Goal: Task Accomplishment & Management: Manage account settings

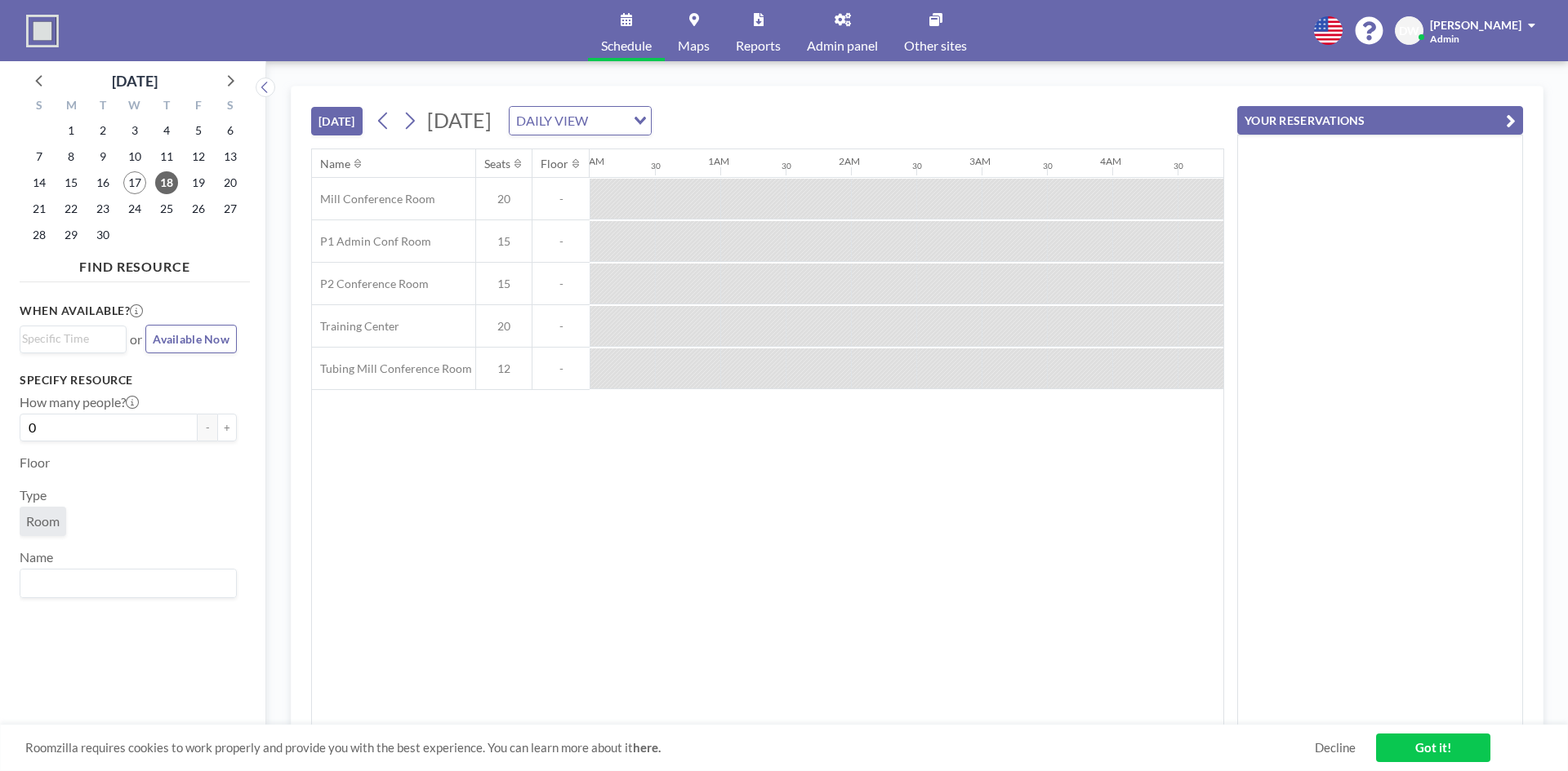
click at [853, 28] on link "Admin panel" at bounding box center [842, 30] width 97 height 61
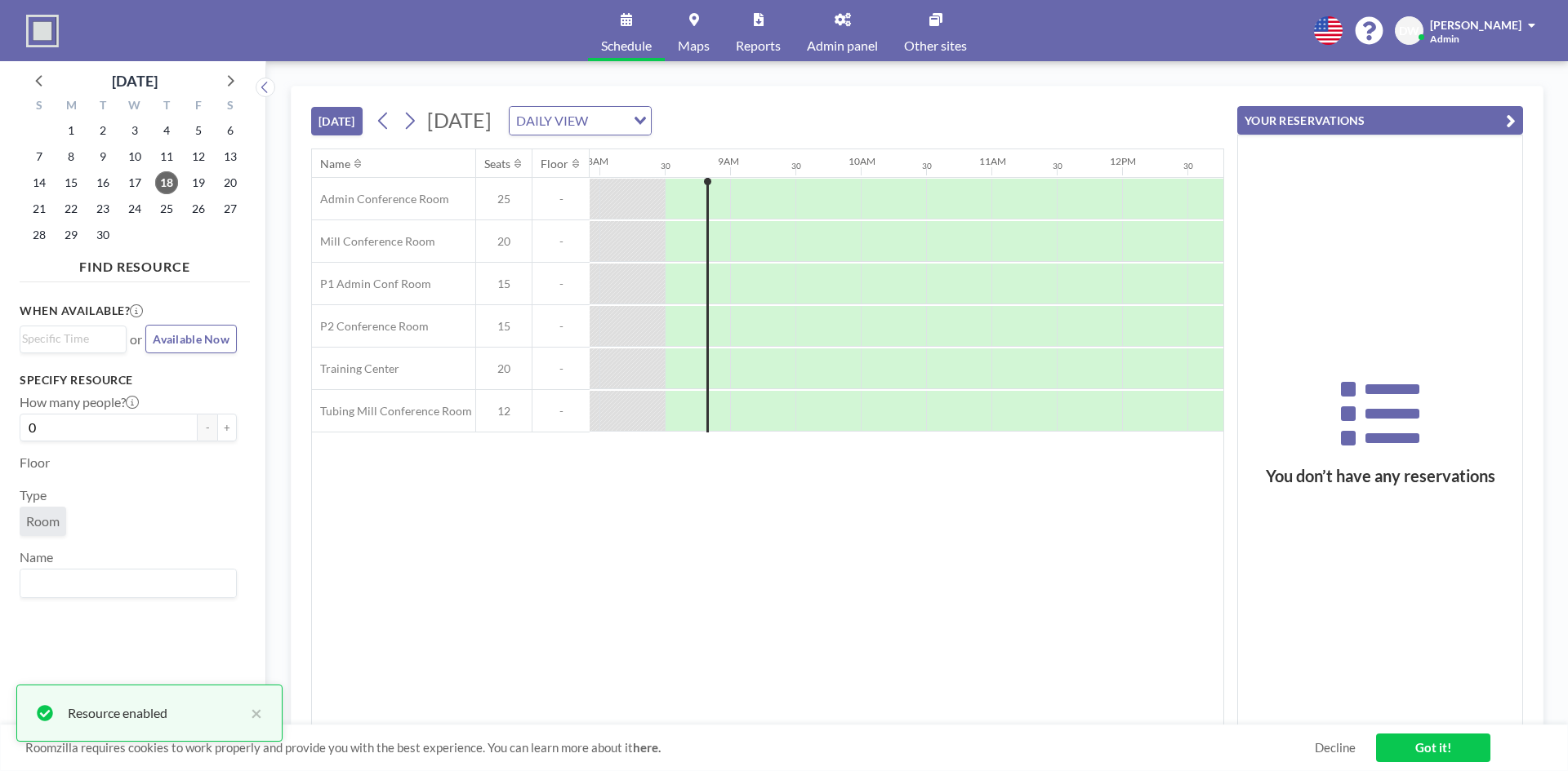
scroll to position [0, 1046]
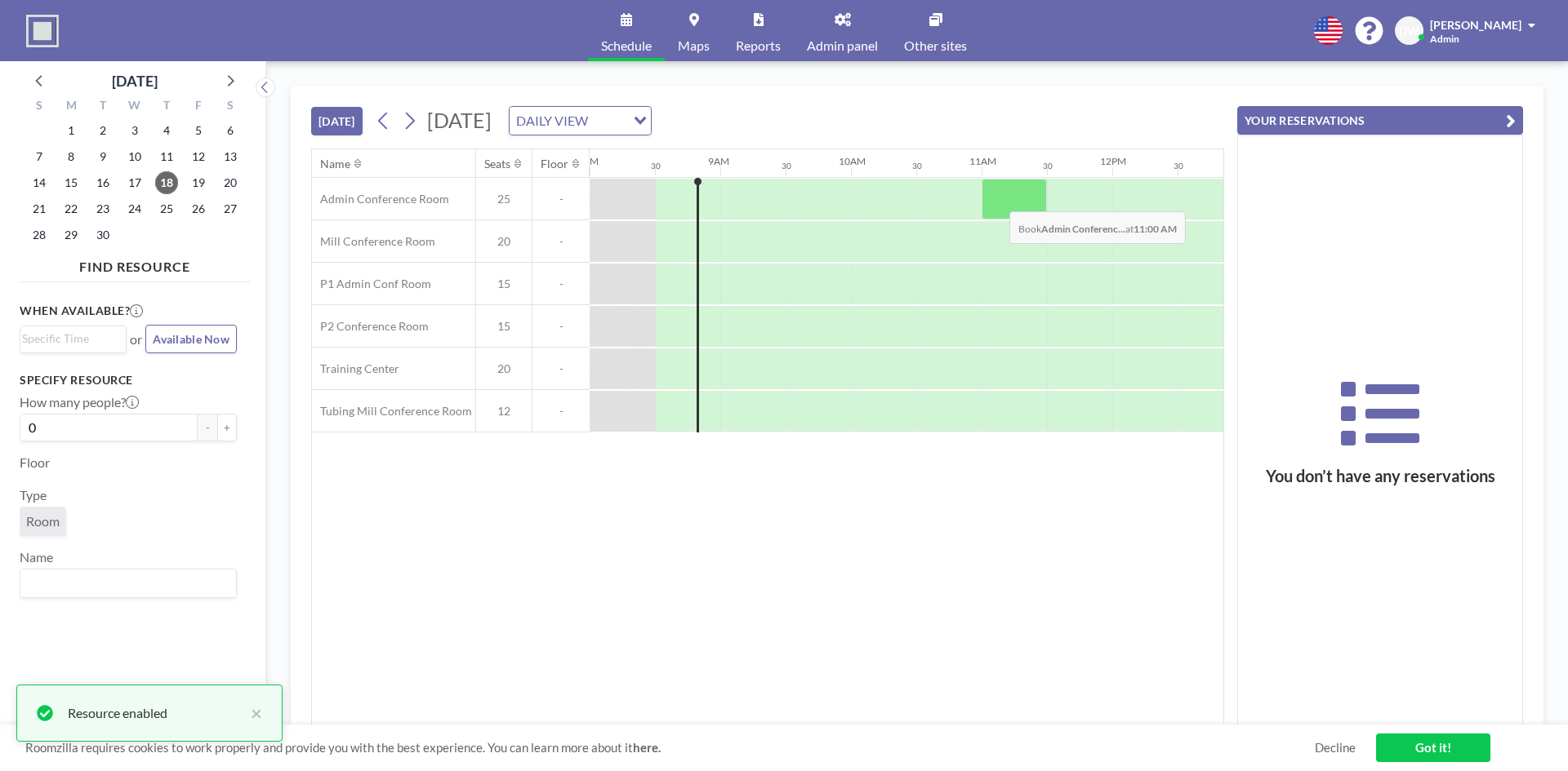
click at [996, 199] on div at bounding box center [1014, 199] width 66 height 41
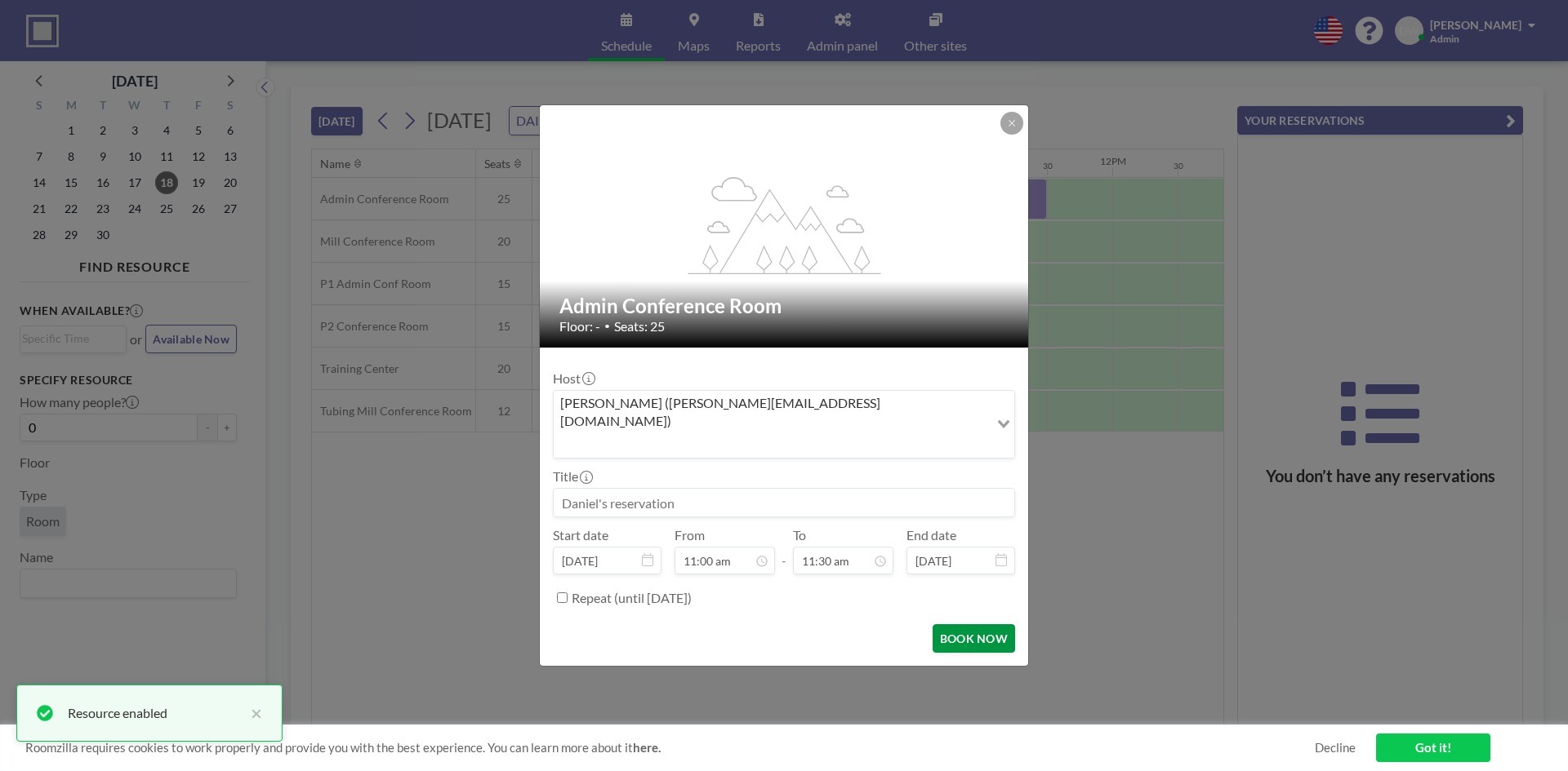
scroll to position [668, 0]
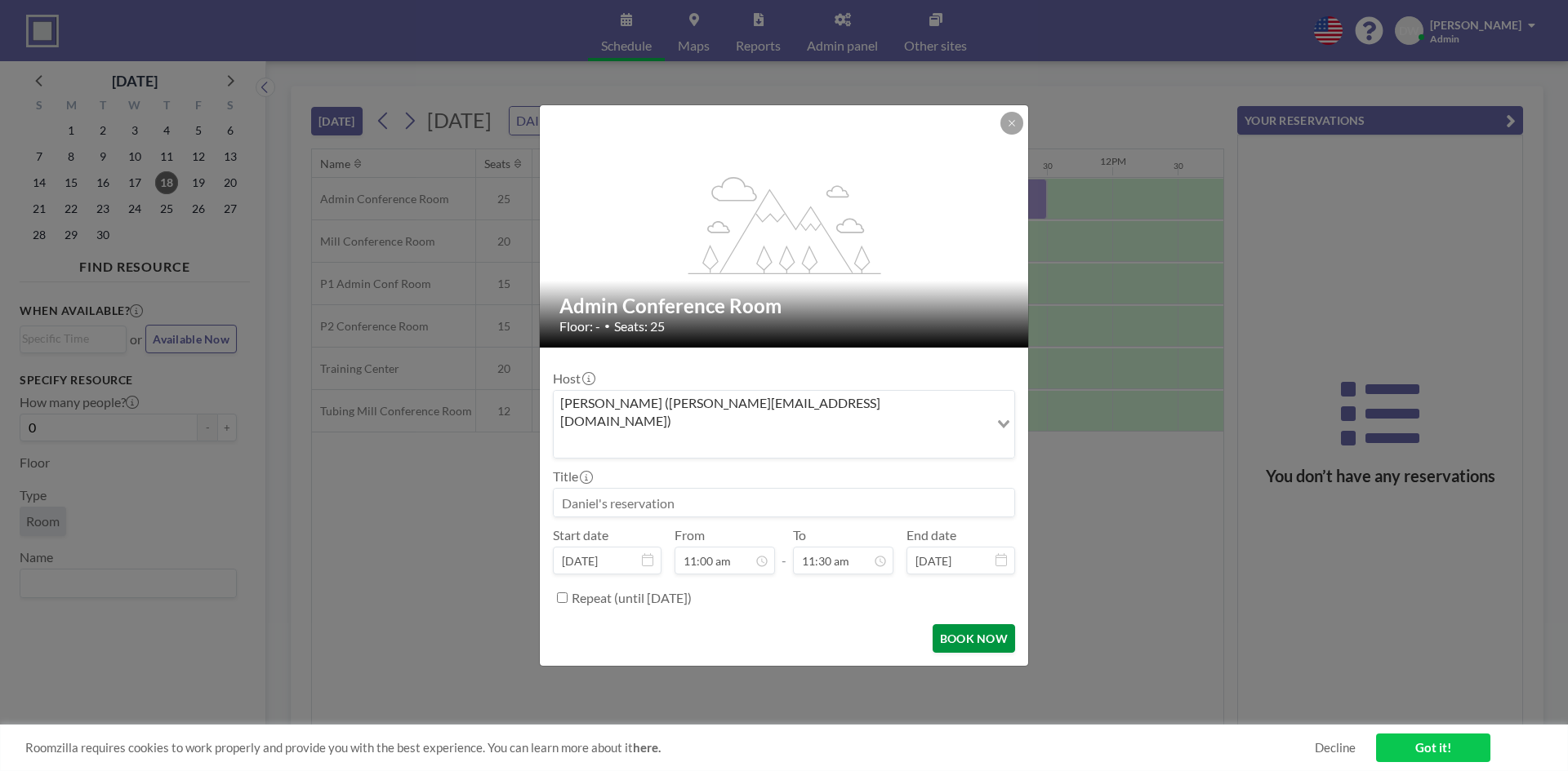
click at [972, 624] on button "BOOK NOW" at bounding box center [973, 638] width 82 height 29
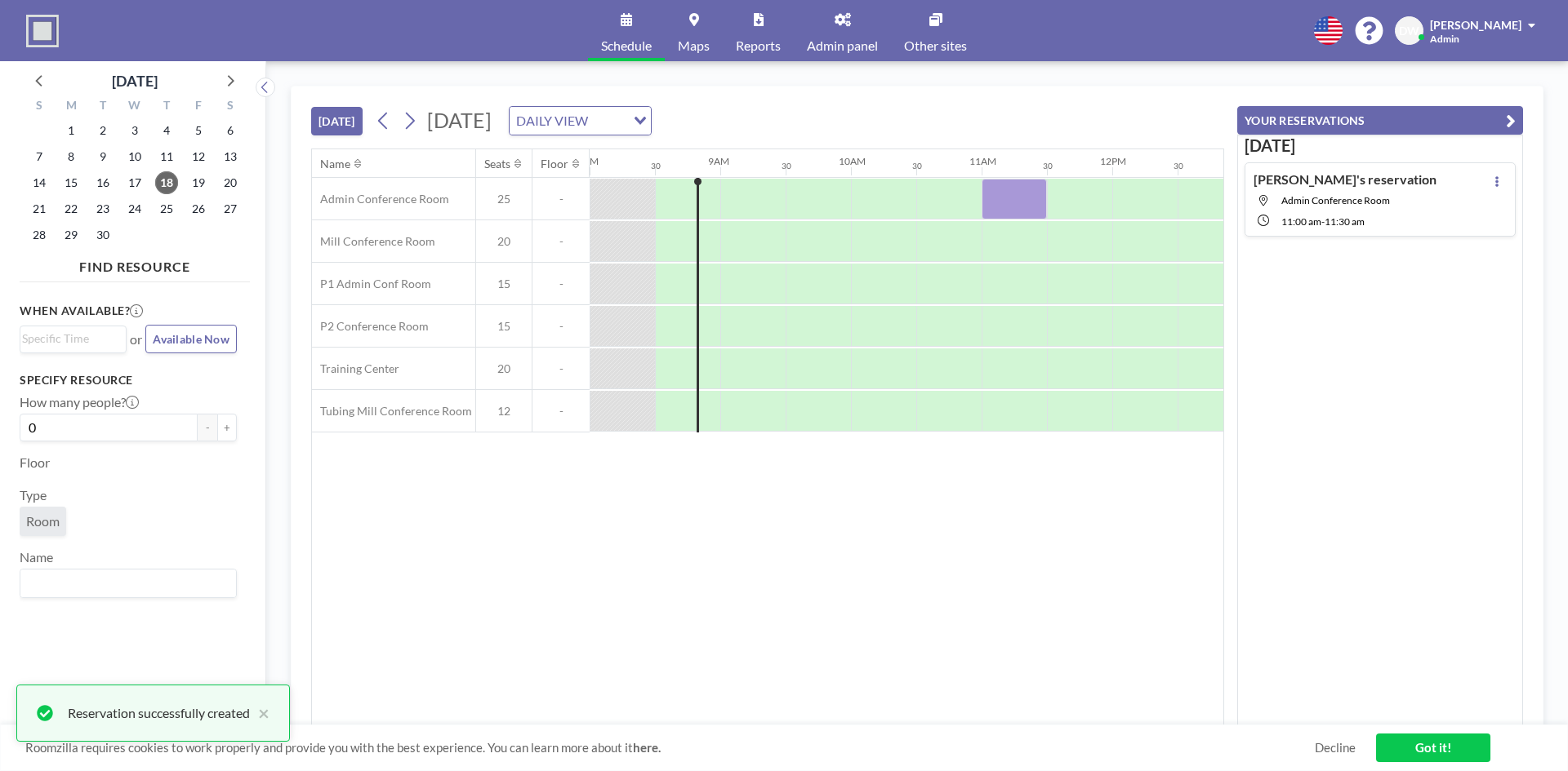
click at [844, 17] on icon at bounding box center [842, 19] width 16 height 13
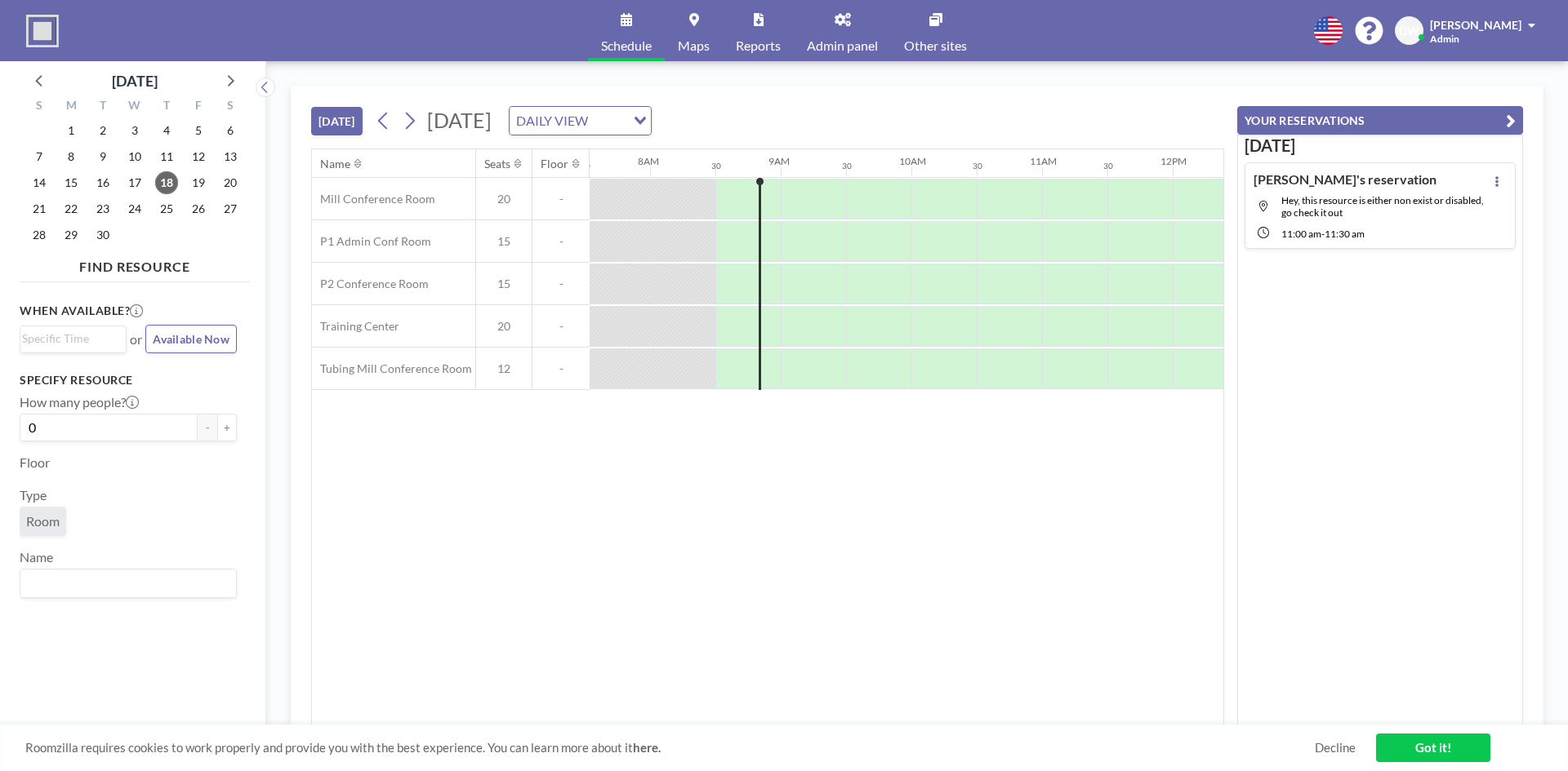
scroll to position [0, 1046]
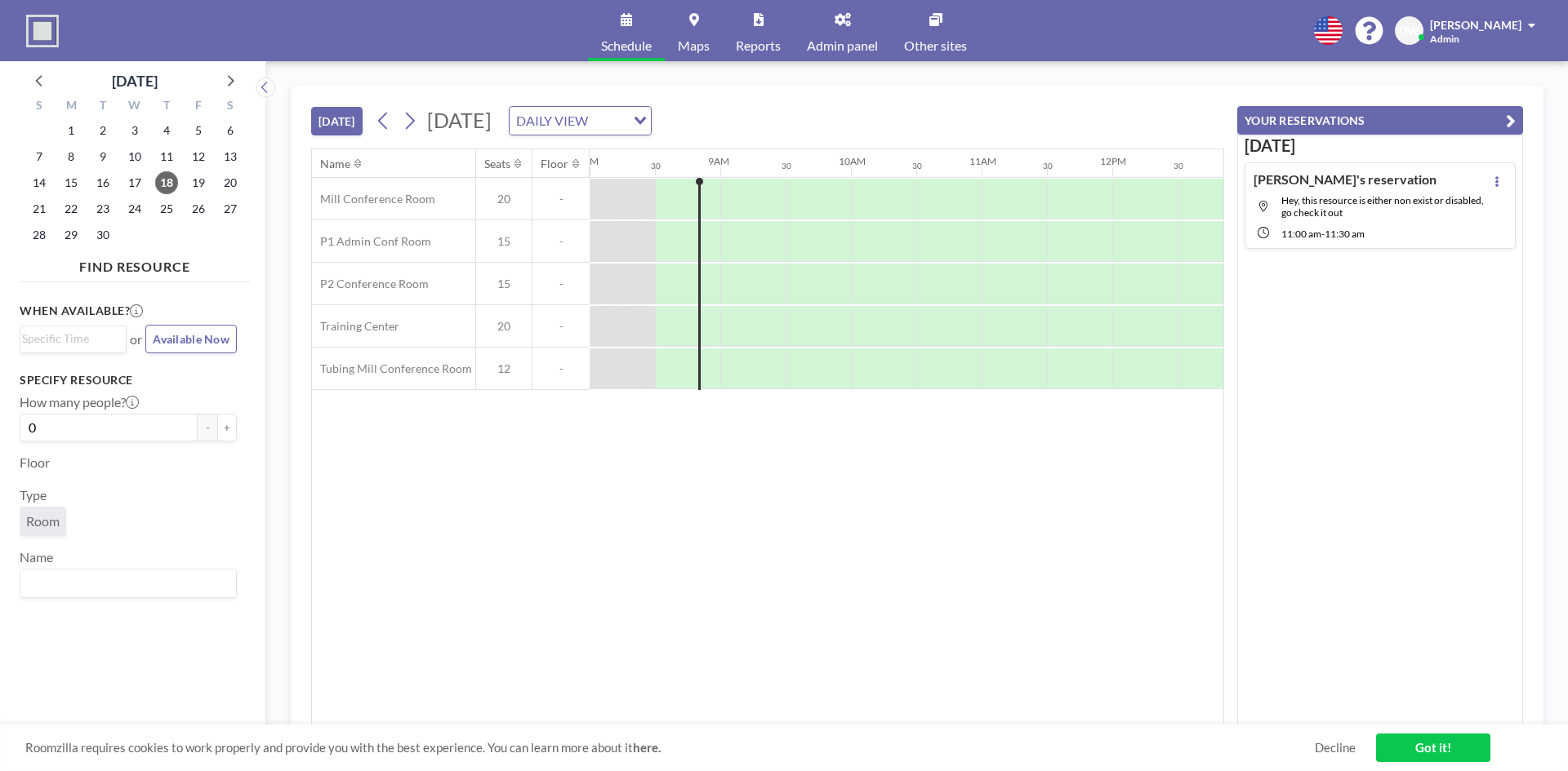
click at [836, 31] on link "Admin panel" at bounding box center [842, 30] width 97 height 61
drag, startPoint x: 768, startPoint y: 717, endPoint x: 820, endPoint y: 712, distance: 52.2
click at [820, 712] on div "Name Seats Floor 12AM 30 1AM 30 2AM 30 3AM 30 4AM 30 5AM 30 6AM 30 7AM 30 8AM 3…" at bounding box center [768, 437] width 912 height 577
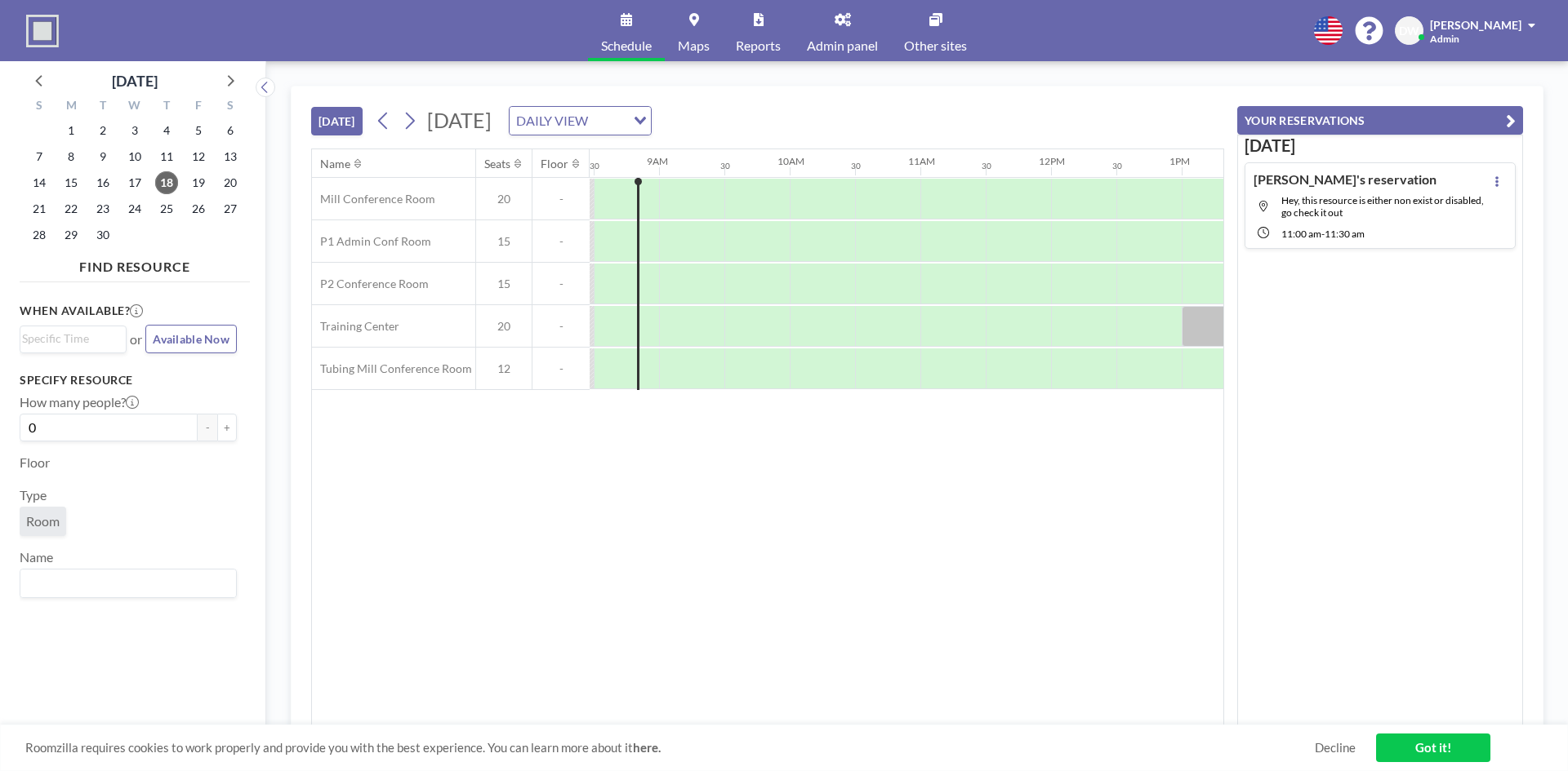
scroll to position [0, 1098]
click at [846, 35] on link "Admin panel" at bounding box center [842, 30] width 97 height 61
click at [852, 33] on link "Admin panel" at bounding box center [842, 30] width 97 height 61
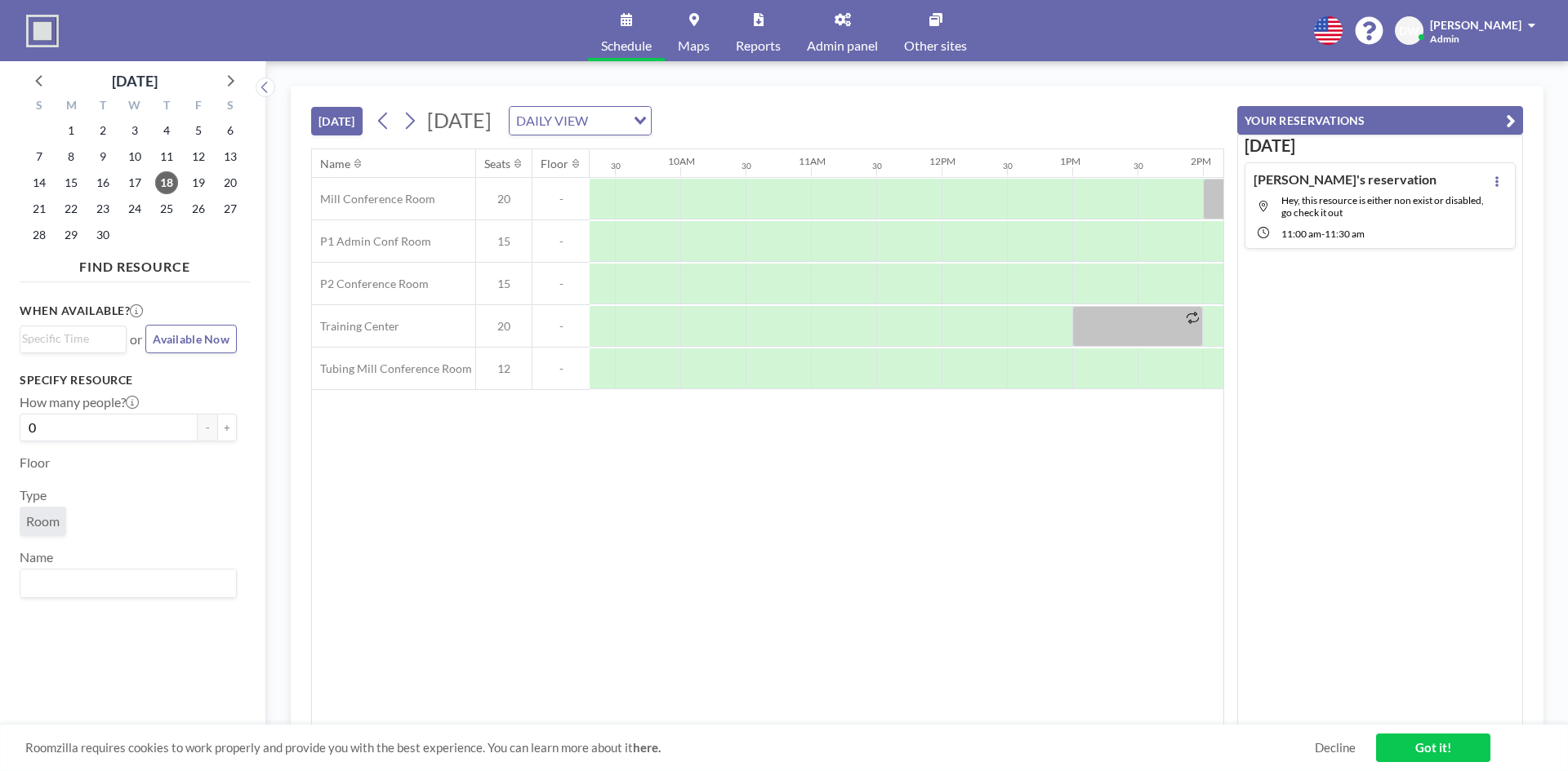
click at [844, 53] on link "Admin panel" at bounding box center [842, 30] width 97 height 61
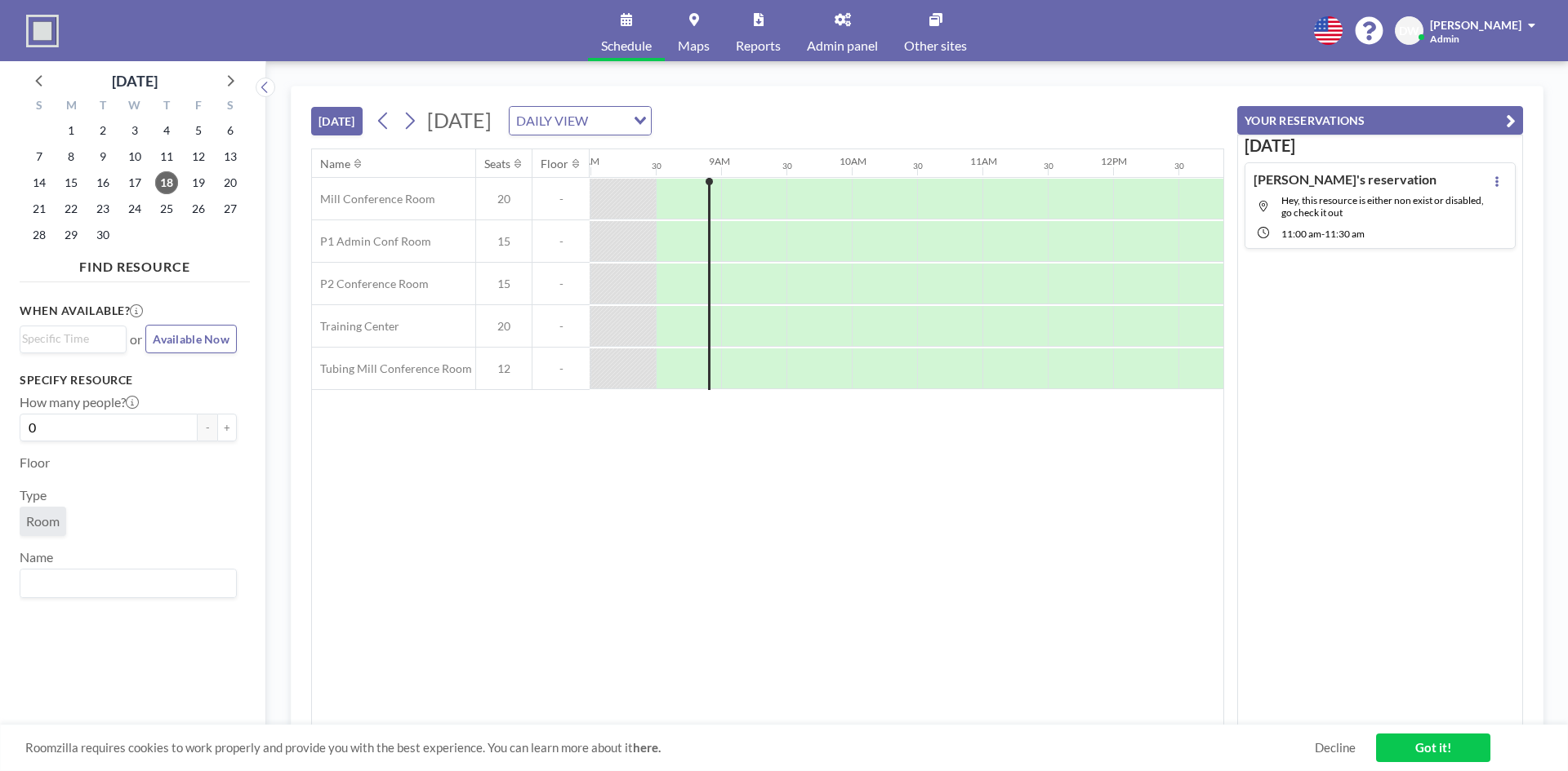
scroll to position [0, 1046]
click at [849, 35] on link "Admin panel" at bounding box center [842, 30] width 97 height 61
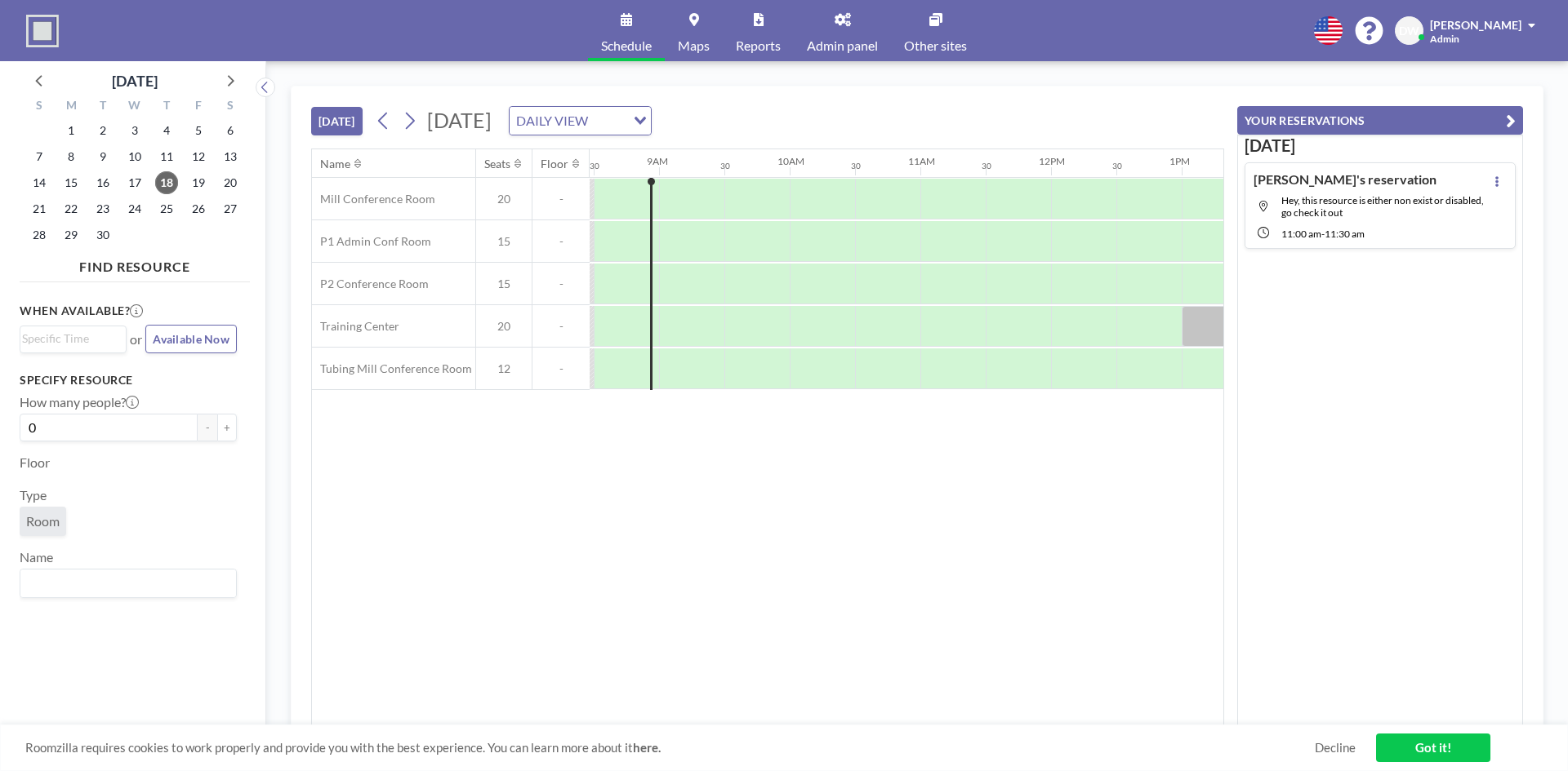
scroll to position [0, 1088]
click at [857, 22] on link "Admin panel" at bounding box center [842, 30] width 97 height 61
